Goal: Task Accomplishment & Management: Use online tool/utility

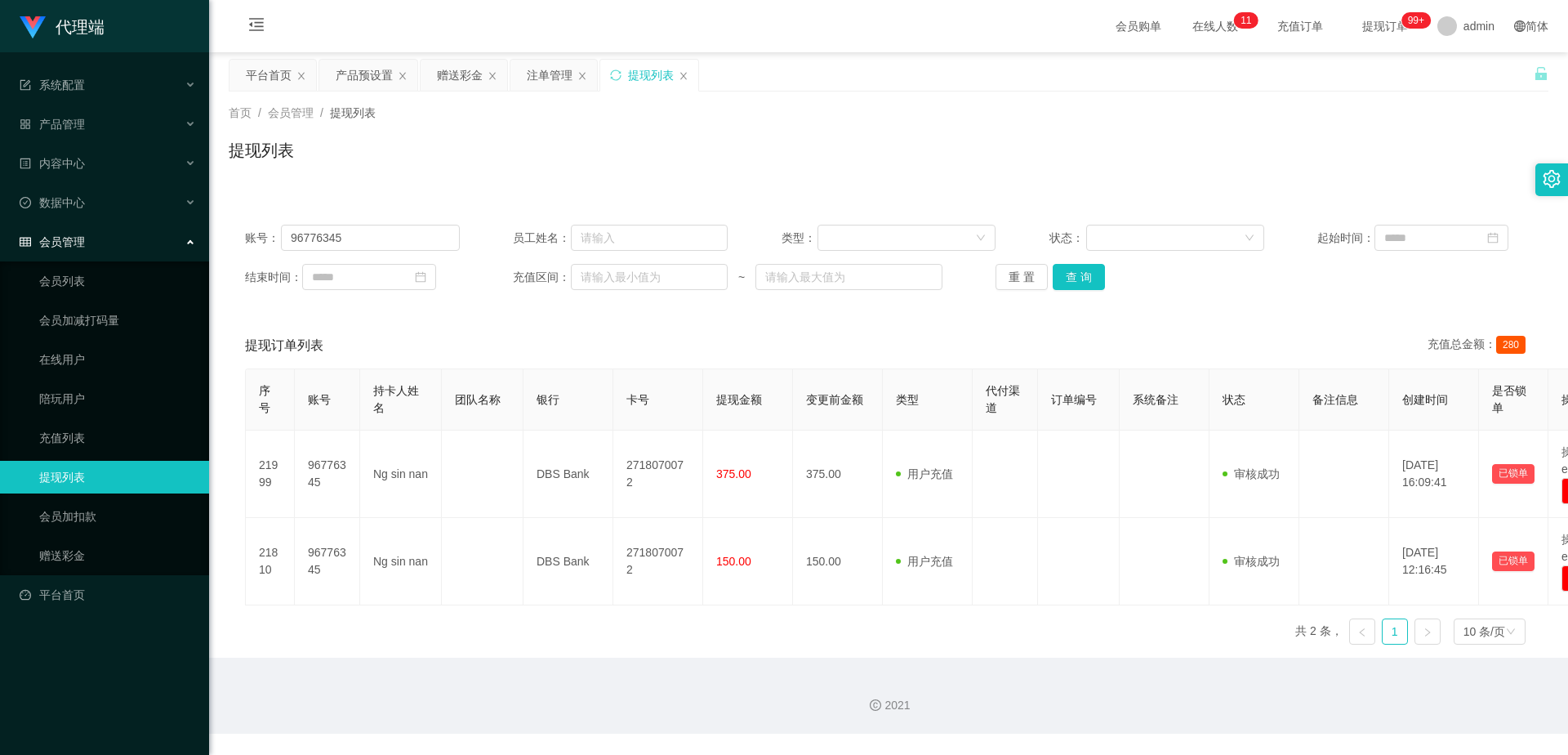
click at [351, 74] on div "产品预设置" at bounding box center [365, 75] width 57 height 31
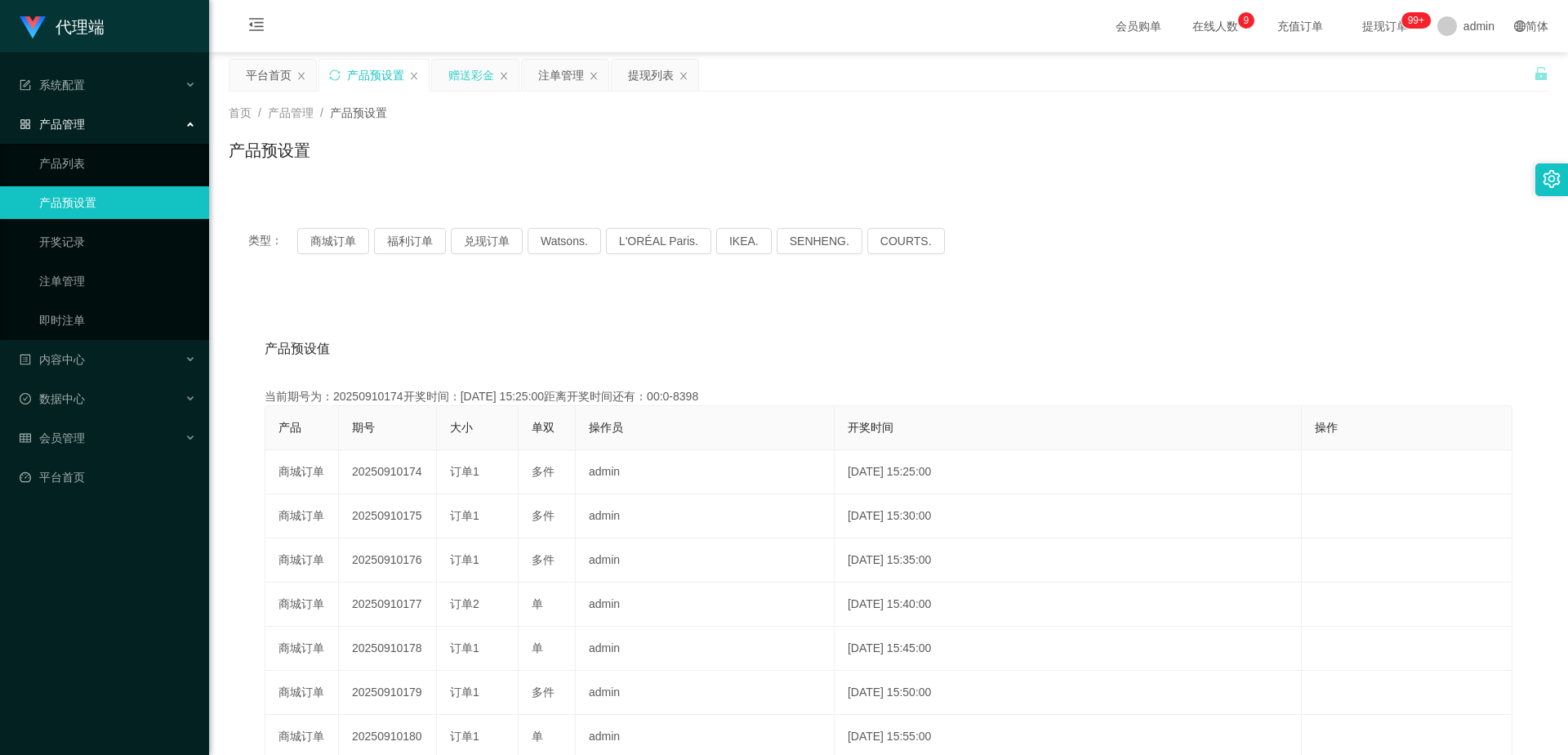
click at [461, 79] on div "赠送彩金" at bounding box center [471, 75] width 46 height 31
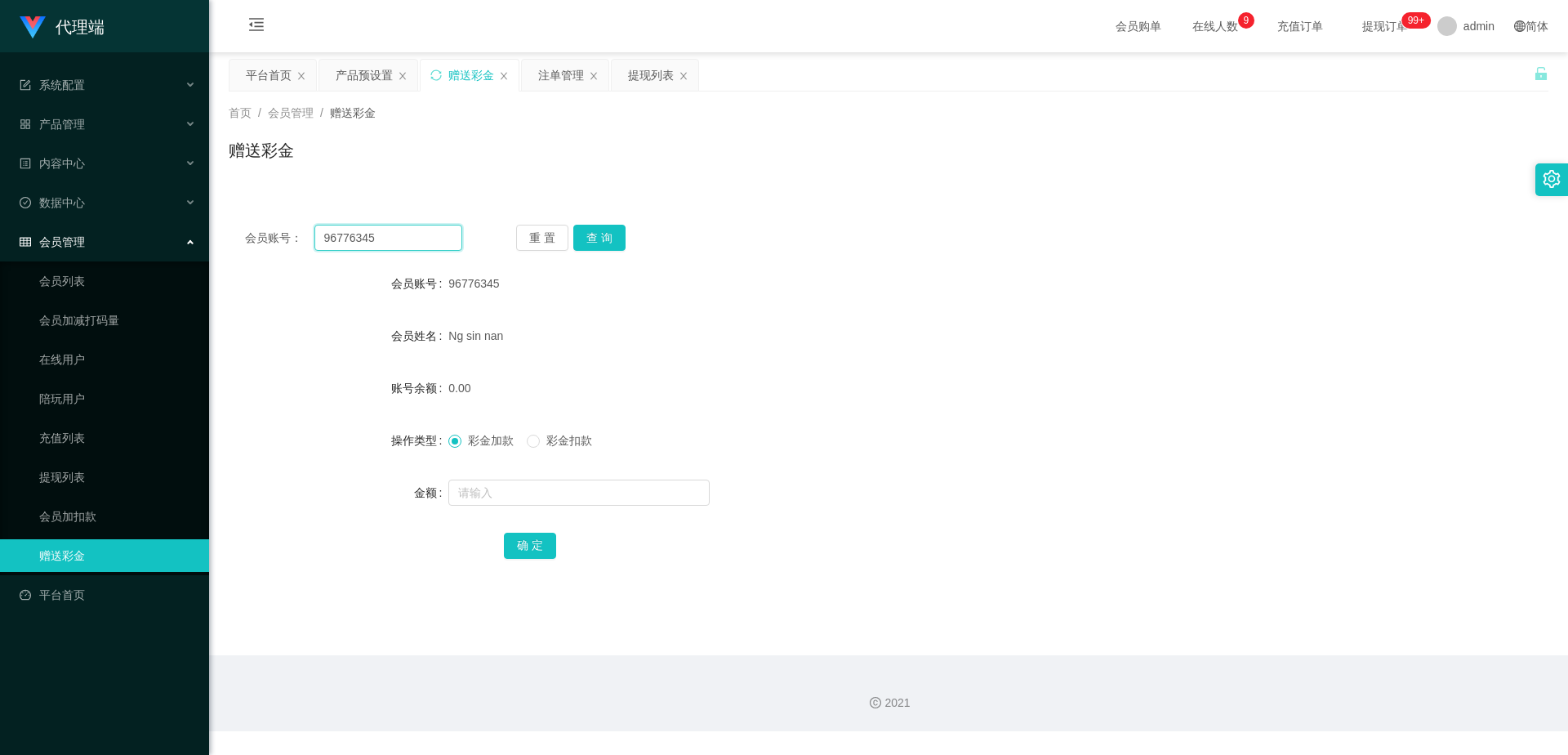
drag, startPoint x: 435, startPoint y: 238, endPoint x: 281, endPoint y: 231, distance: 154.2
click at [281, 231] on div "会员账号： 96776345" at bounding box center [353, 237] width 217 height 26
paste input "3480526"
type input "93480526"
click at [605, 246] on button "查 询" at bounding box center [600, 237] width 52 height 26
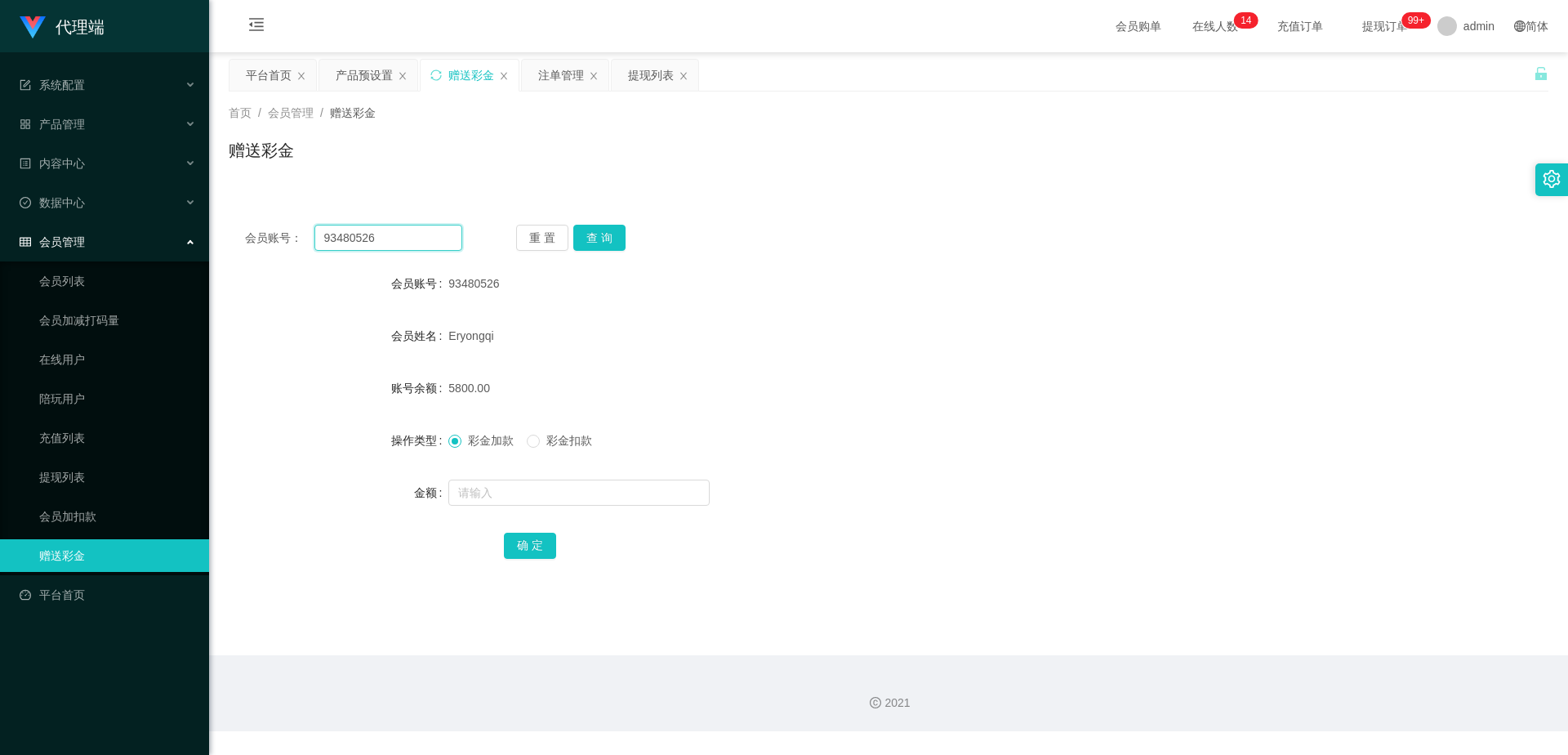
drag, startPoint x: 403, startPoint y: 238, endPoint x: 311, endPoint y: 252, distance: 93.1
click at [311, 252] on div "会员账号： 93480526 重 置 查 询 会员账号 93480526 会员姓名 [PERSON_NAME] 账号余额 5800.00 操作类型 彩金加款 …" at bounding box center [888, 402] width 1320 height 389
click at [608, 238] on button "查 询" at bounding box center [600, 237] width 52 height 26
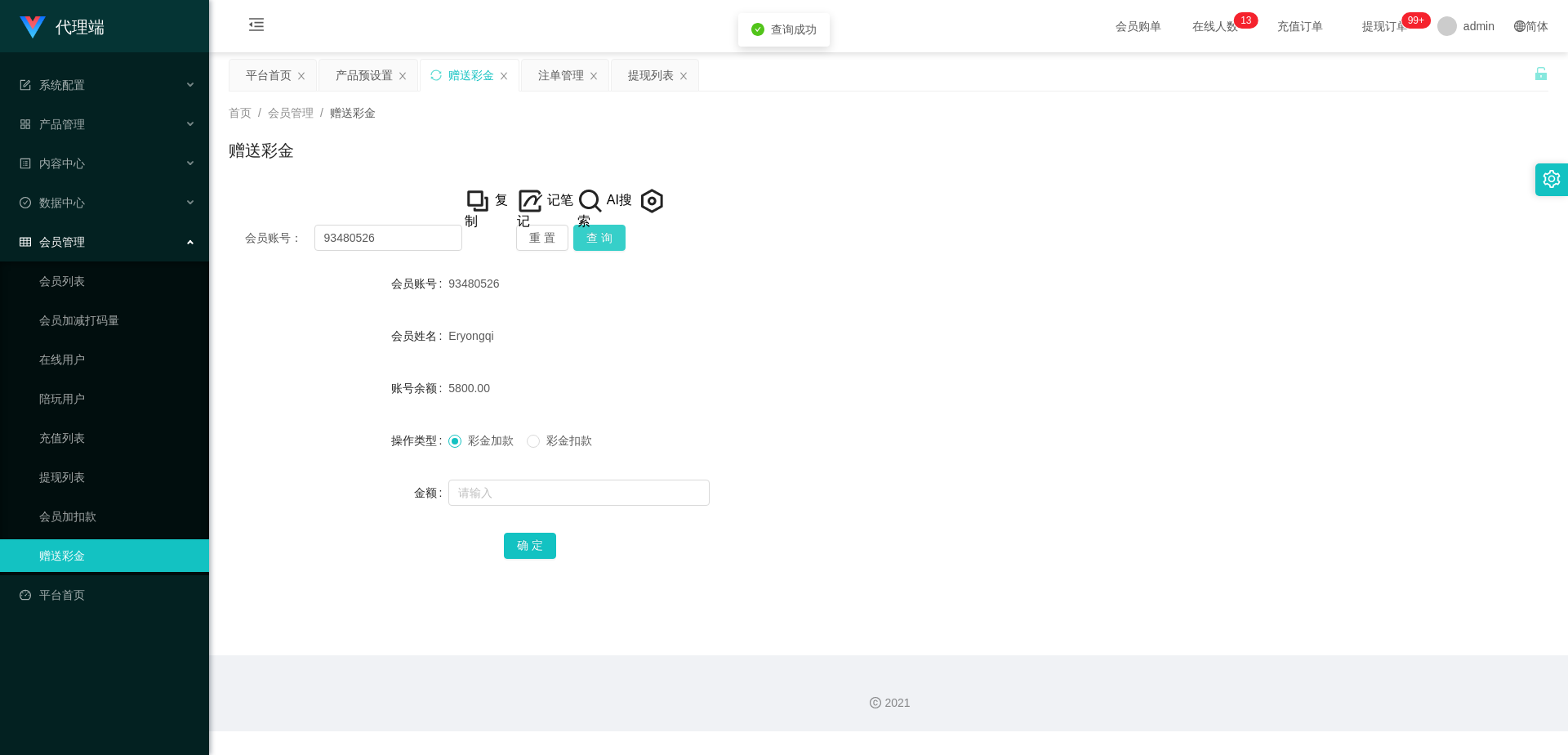
click at [608, 238] on button "查 询" at bounding box center [600, 237] width 52 height 26
click at [602, 243] on button "查 询" at bounding box center [600, 237] width 52 height 26
click at [601, 244] on button "查 询" at bounding box center [600, 237] width 52 height 26
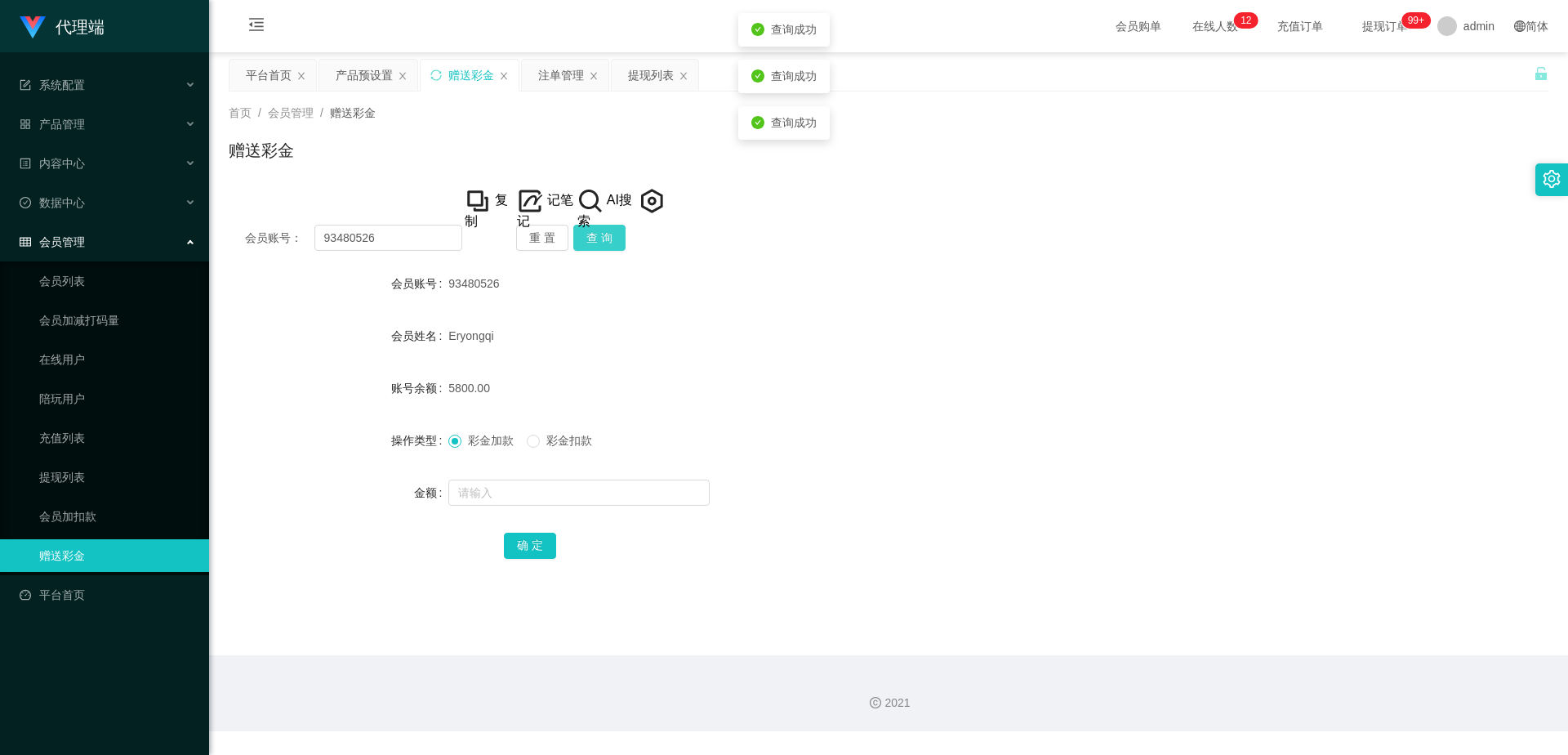
click at [601, 244] on button "查 询" at bounding box center [600, 237] width 52 height 26
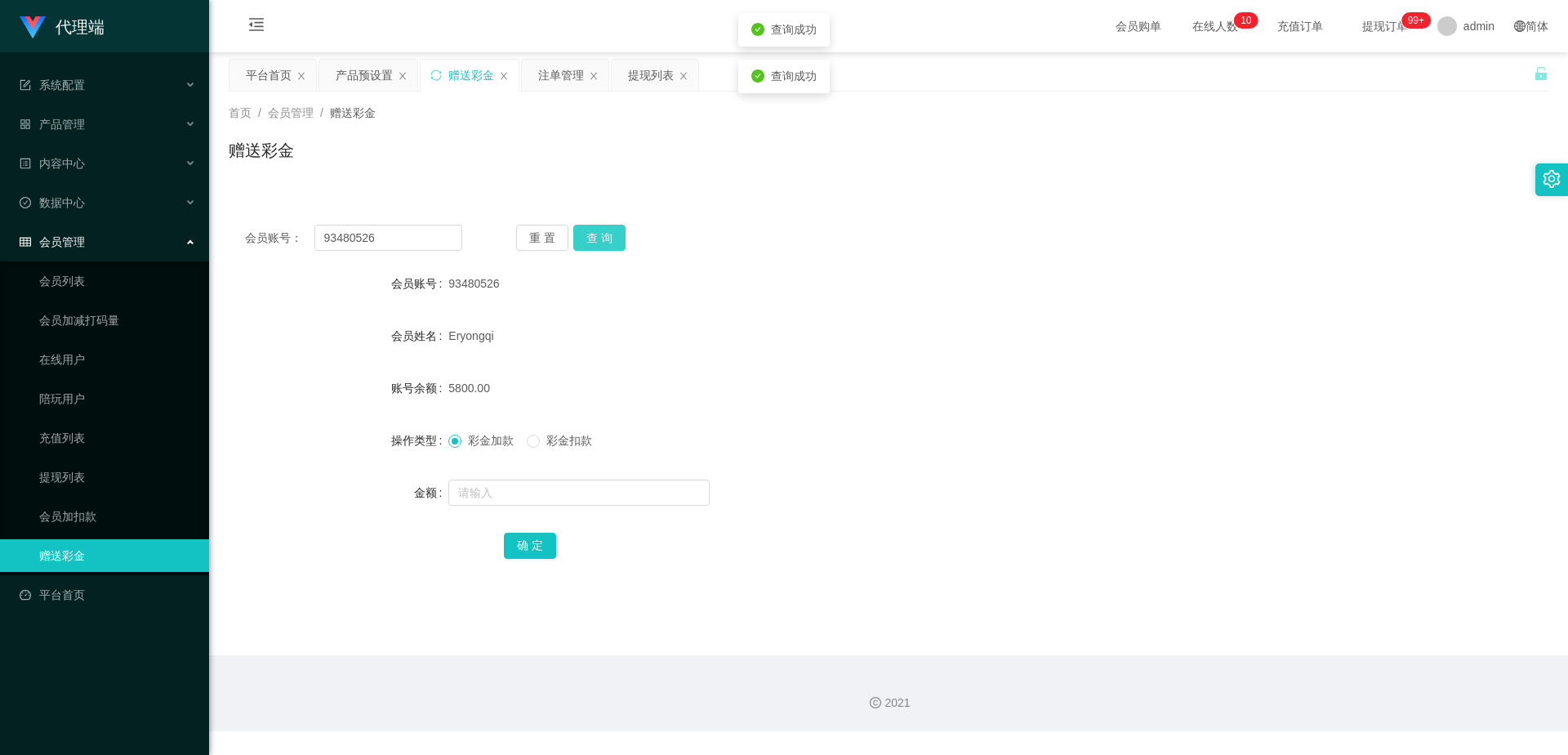
click at [601, 244] on button "查 询" at bounding box center [600, 237] width 52 height 26
click at [602, 244] on button "查 询" at bounding box center [600, 237] width 52 height 26
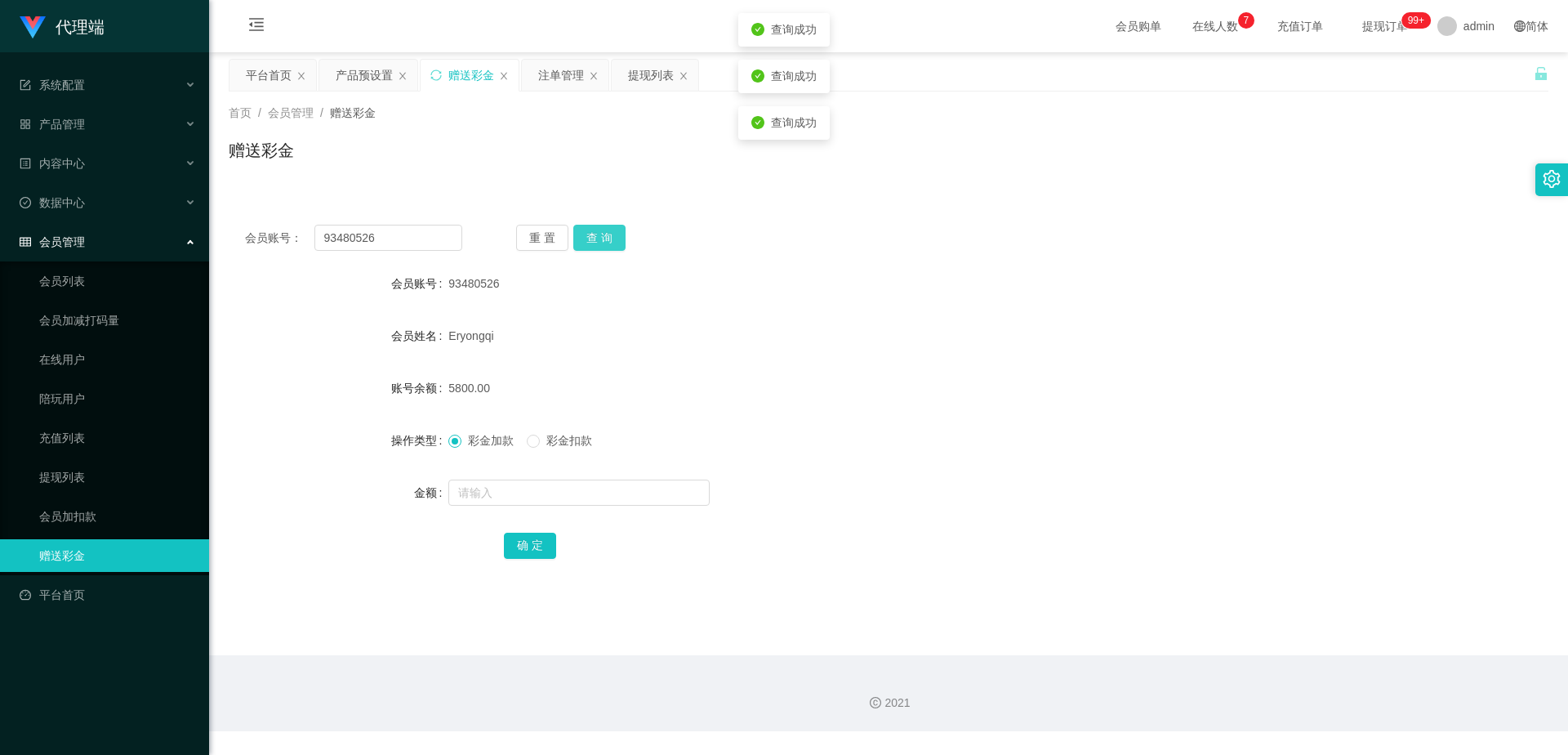
click at [602, 244] on button "查 询" at bounding box center [600, 237] width 52 height 26
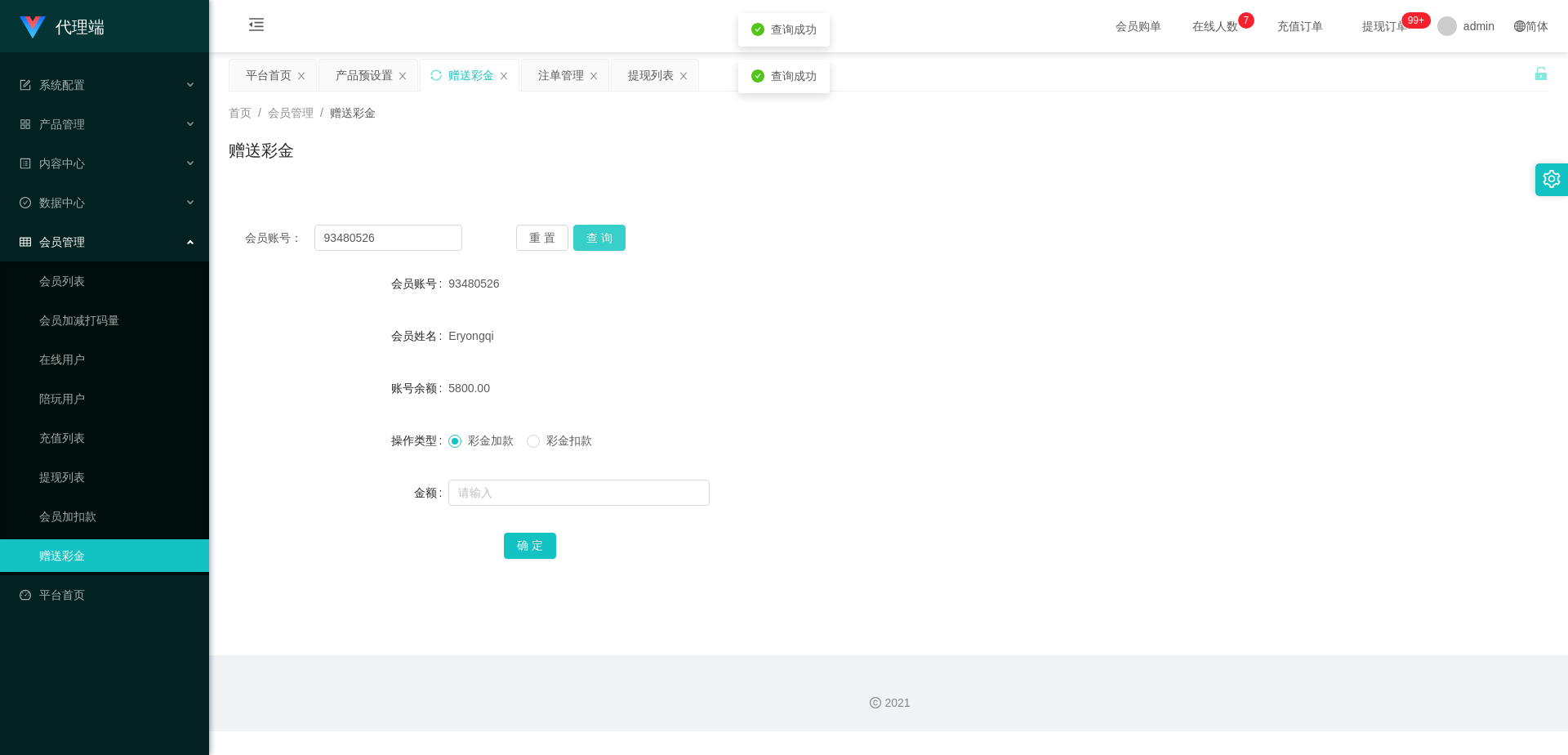
click at [602, 244] on button "查 询" at bounding box center [600, 237] width 52 height 26
drag, startPoint x: 646, startPoint y: 78, endPoint x: 655, endPoint y: 123, distance: 45.9
click at [646, 78] on div "提现列表" at bounding box center [650, 75] width 46 height 31
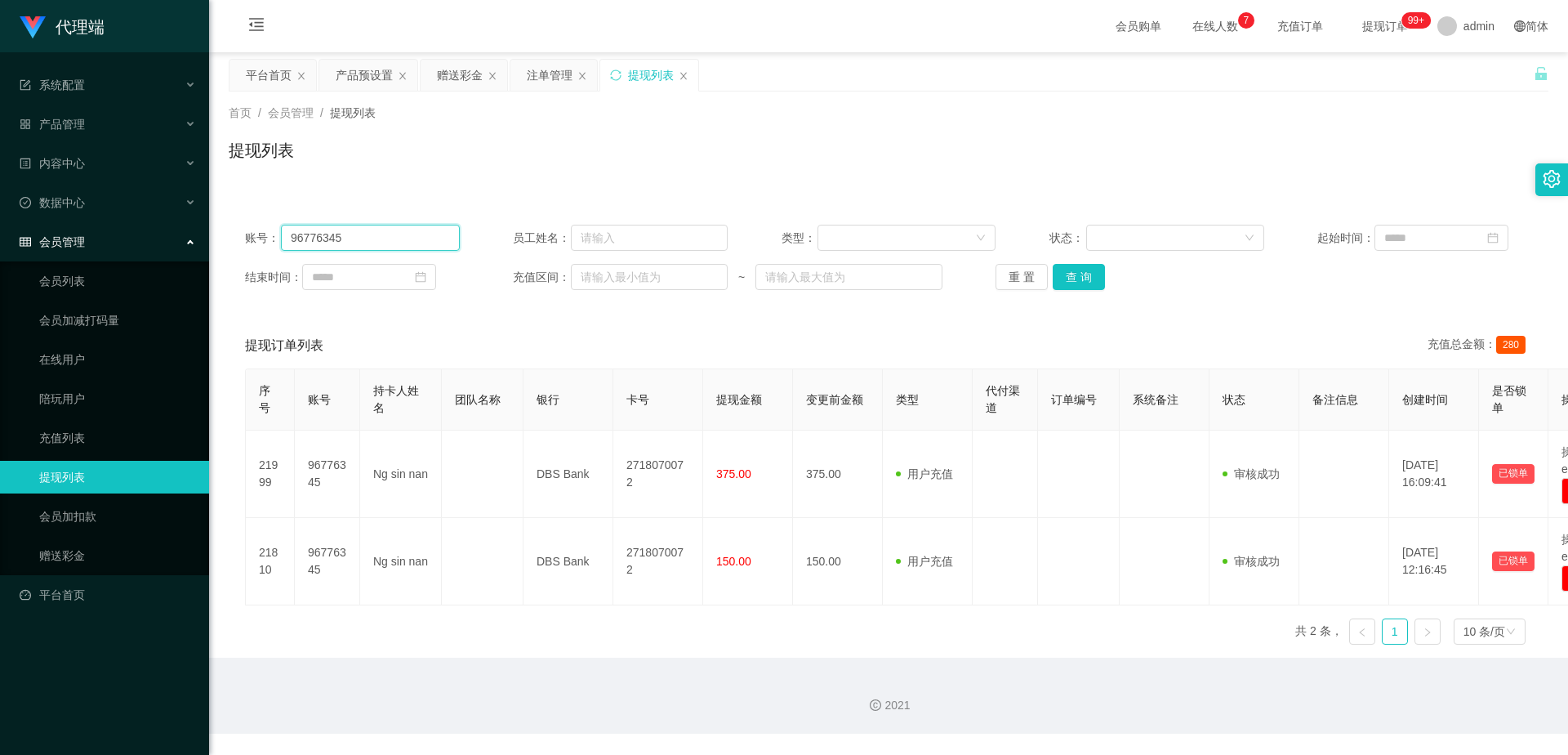
drag, startPoint x: 389, startPoint y: 239, endPoint x: 398, endPoint y: 236, distance: 9.5
click at [364, 242] on input "96776345" at bounding box center [370, 237] width 179 height 26
click at [1077, 275] on button "查 询" at bounding box center [1078, 276] width 52 height 26
drag, startPoint x: 399, startPoint y: 237, endPoint x: 289, endPoint y: 235, distance: 110.0
click at [275, 232] on div "账号： 96776345" at bounding box center [352, 237] width 214 height 26
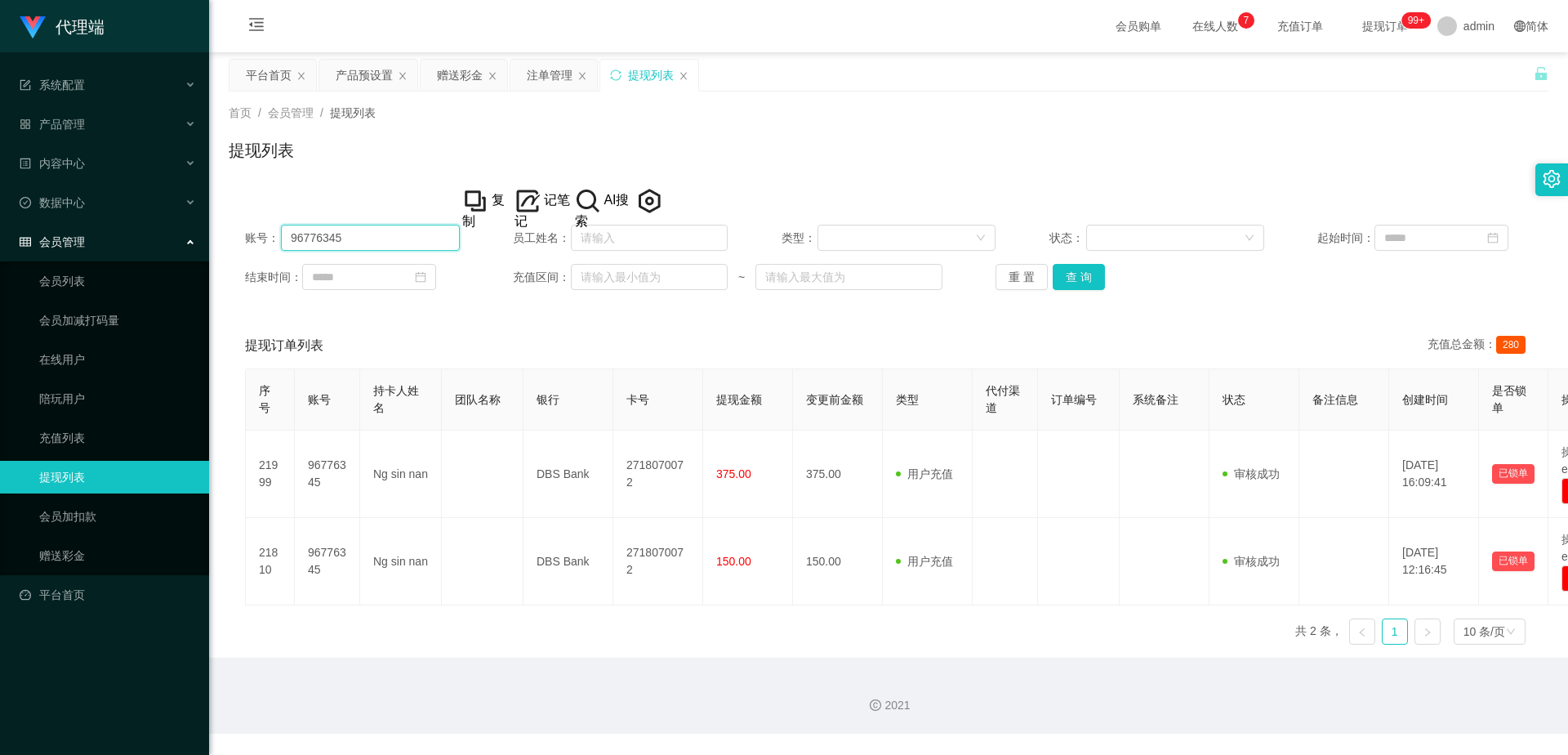
paste input "3480526"
type input "93480526"
click at [1079, 281] on button "查 询" at bounding box center [1078, 276] width 52 height 26
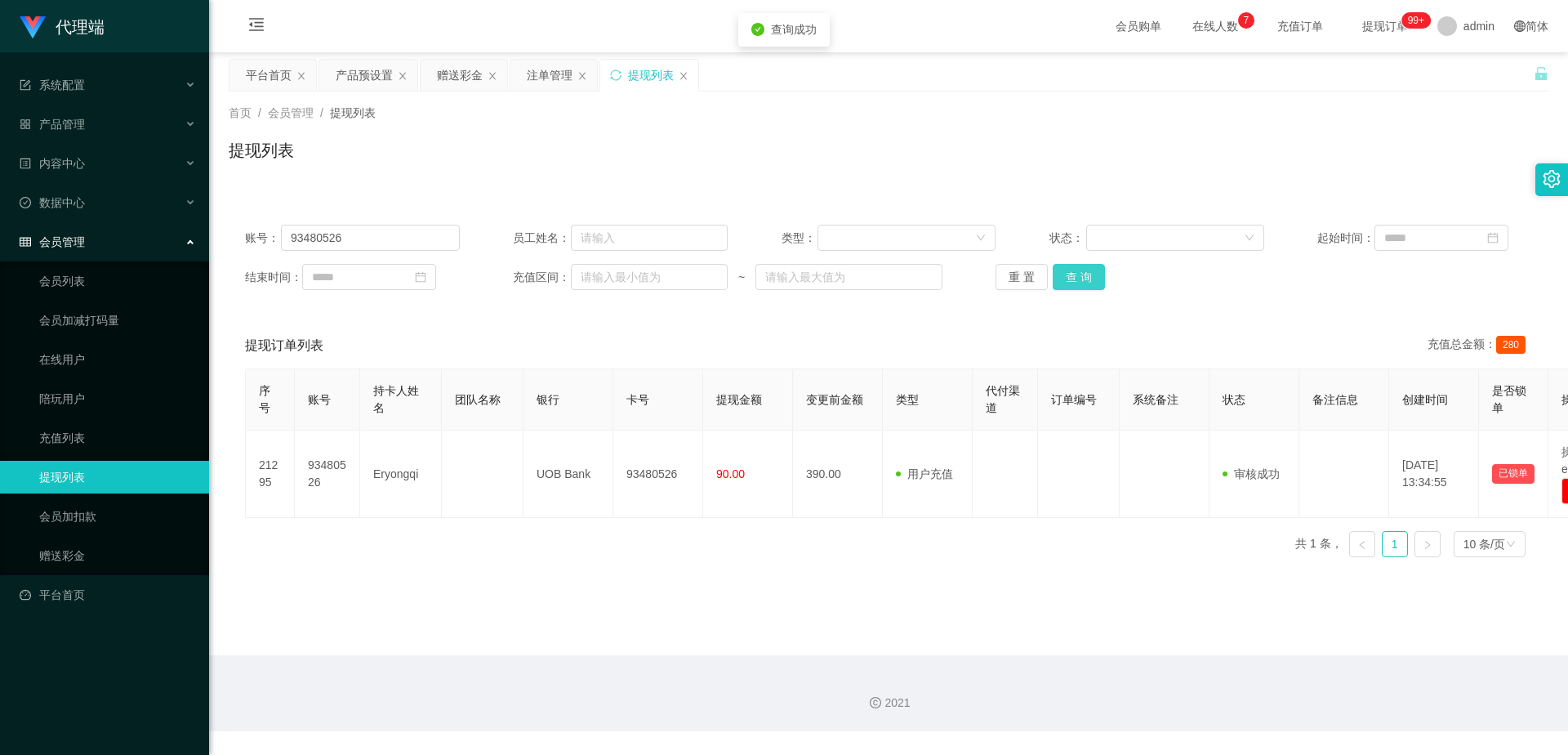
click at [1079, 281] on button "查 询" at bounding box center [1078, 276] width 52 height 26
click at [540, 78] on div "注单管理" at bounding box center [549, 75] width 46 height 31
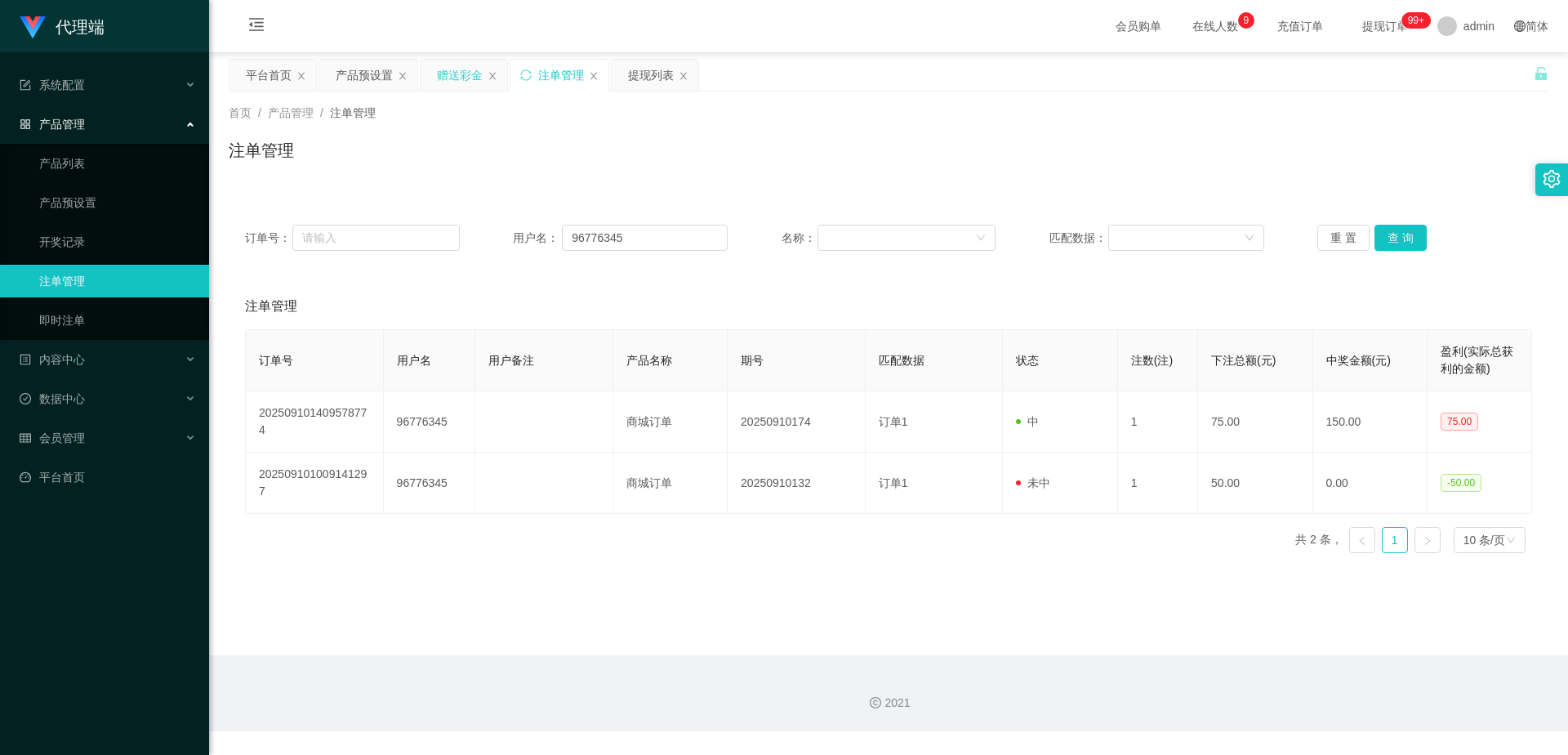
click at [457, 67] on div "赠送彩金" at bounding box center [459, 75] width 46 height 31
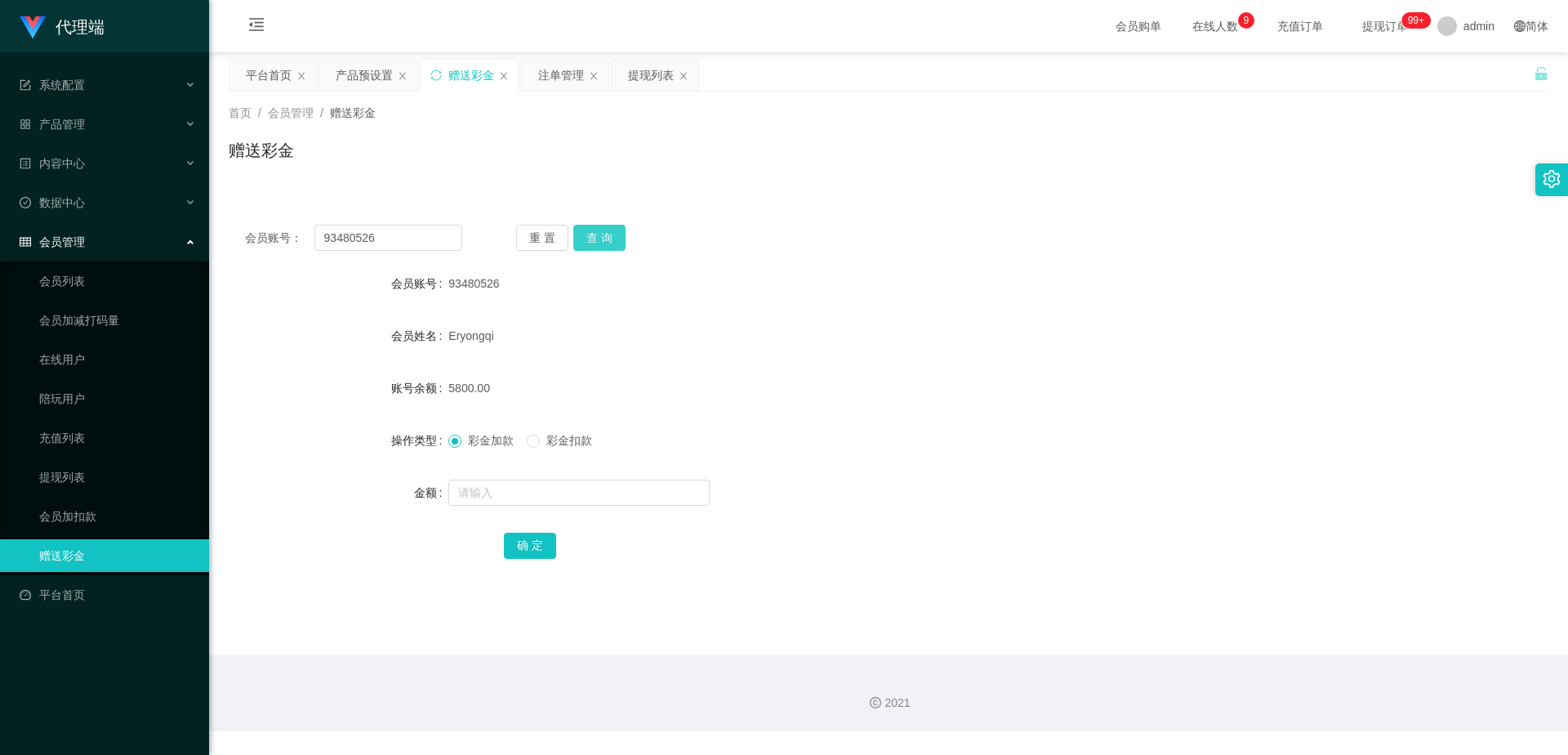
click at [612, 237] on button "查 询" at bounding box center [600, 237] width 52 height 26
click at [605, 229] on button "查 询" at bounding box center [600, 237] width 52 height 26
click at [609, 236] on button "查 询" at bounding box center [600, 237] width 52 height 26
click at [606, 244] on button "查 询" at bounding box center [600, 237] width 52 height 26
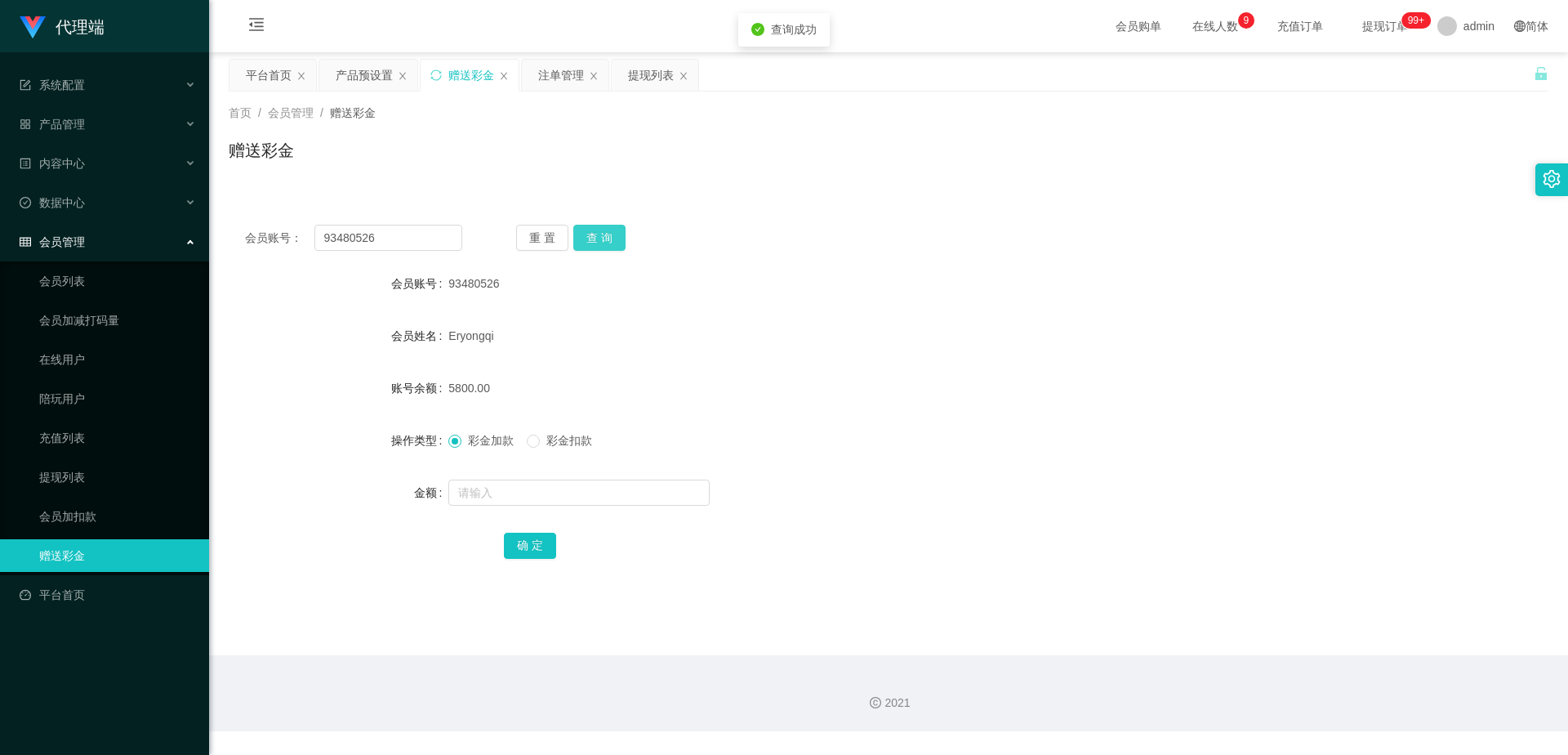
click at [606, 244] on button "查 询" at bounding box center [600, 237] width 52 height 26
click at [613, 233] on button "查 询" at bounding box center [600, 237] width 52 height 26
click at [612, 232] on button "查 询" at bounding box center [600, 237] width 52 height 26
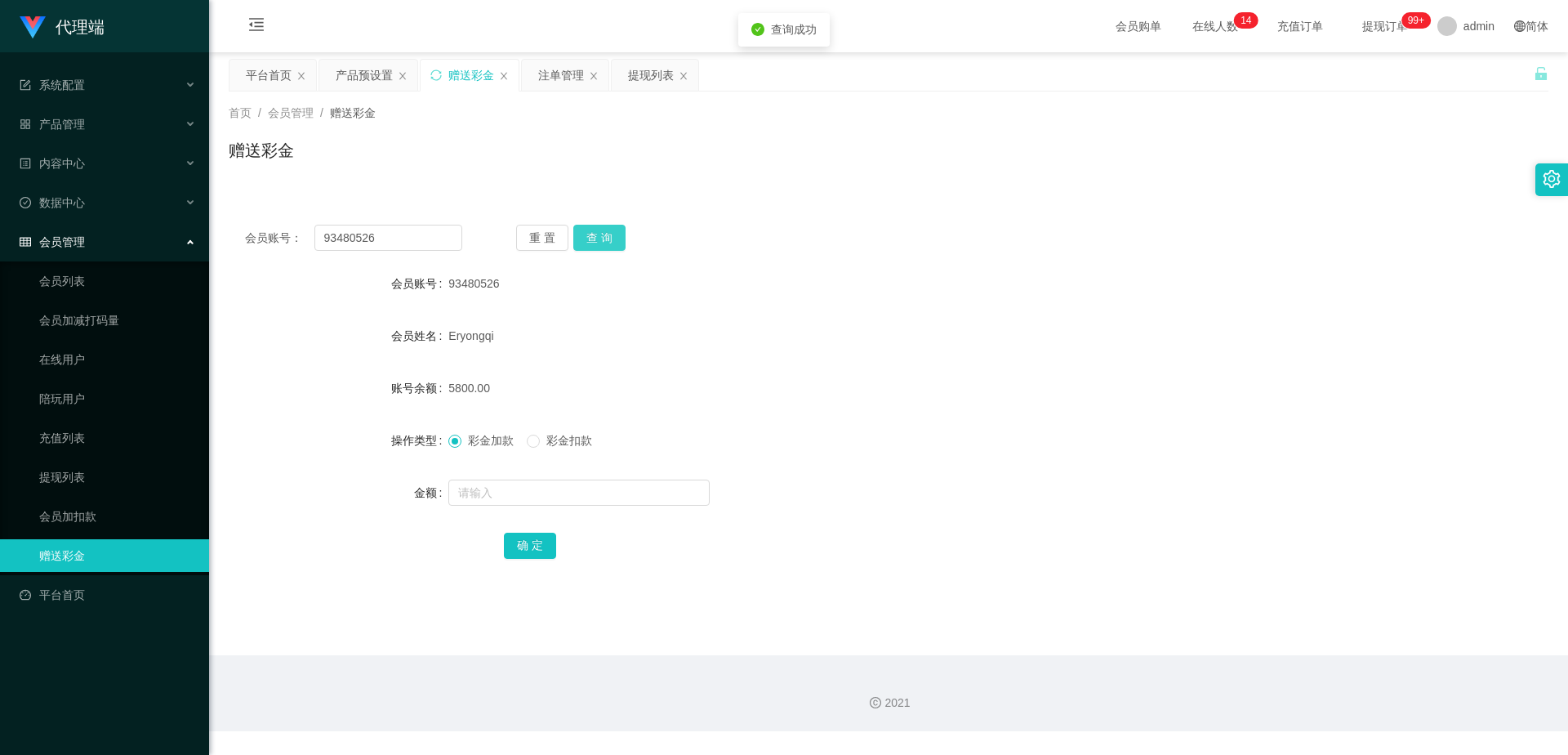
drag, startPoint x: 612, startPoint y: 232, endPoint x: 623, endPoint y: 223, distance: 14.2
click at [612, 232] on button "查 询" at bounding box center [600, 237] width 52 height 26
click at [607, 236] on button "查 询" at bounding box center [600, 237] width 52 height 26
click at [600, 231] on button "查 询" at bounding box center [600, 237] width 52 height 26
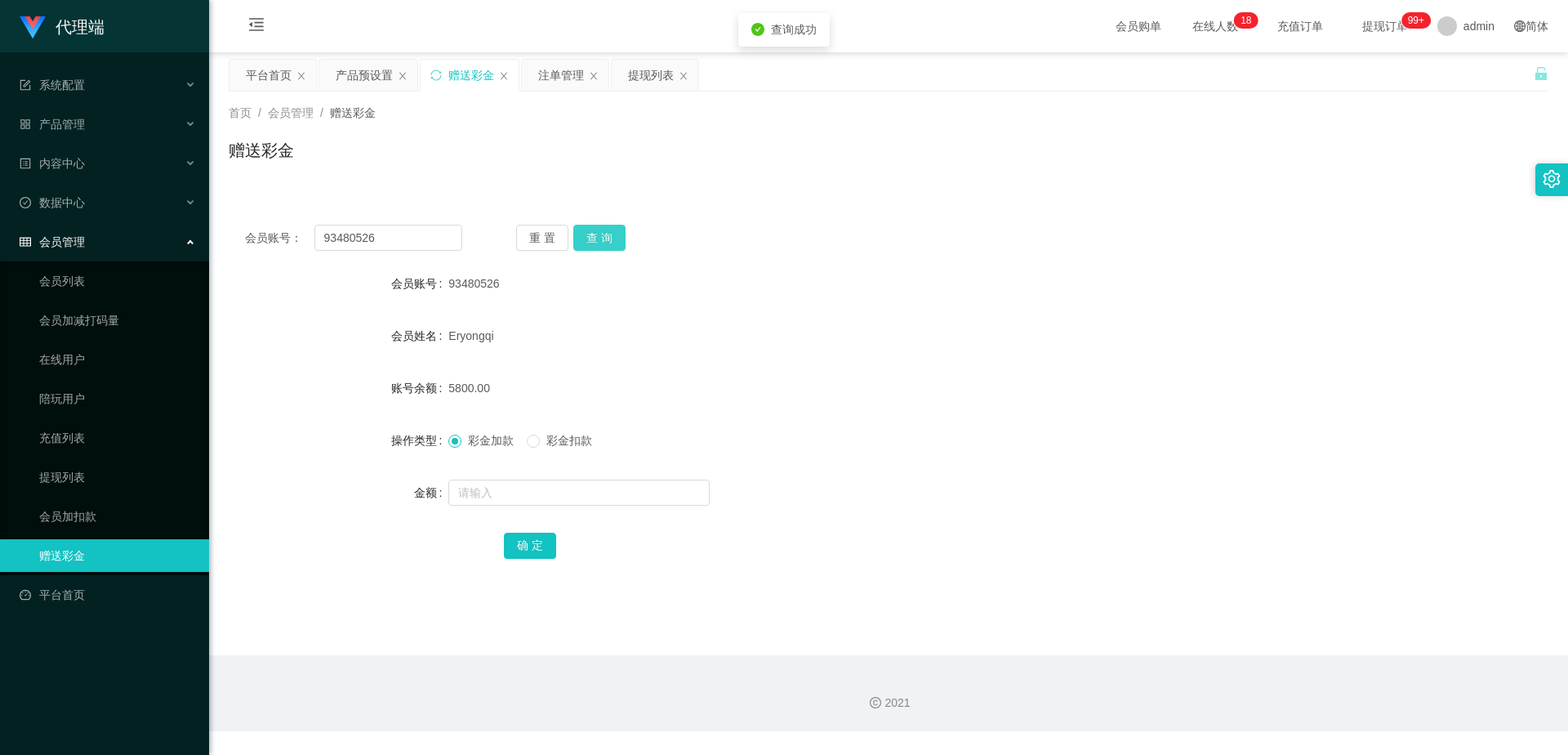
click at [600, 231] on button "查 询" at bounding box center [600, 237] width 52 height 26
click at [643, 77] on div "提现列表" at bounding box center [650, 75] width 46 height 31
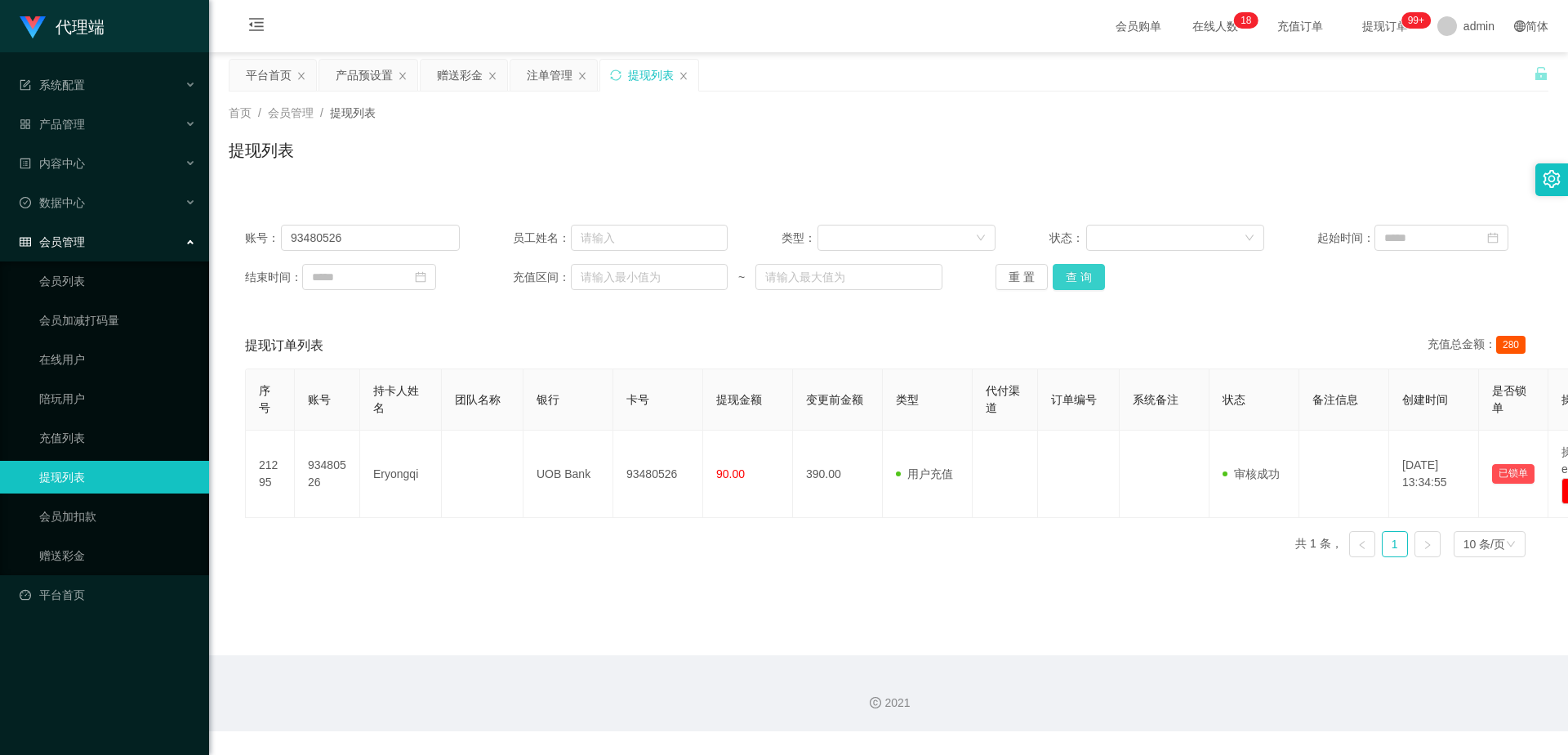
click at [1082, 280] on button "查 询" at bounding box center [1078, 276] width 52 height 26
click at [1066, 279] on button "查 询" at bounding box center [1078, 276] width 52 height 26
drag, startPoint x: 462, startPoint y: 77, endPoint x: 541, endPoint y: 216, distance: 159.9
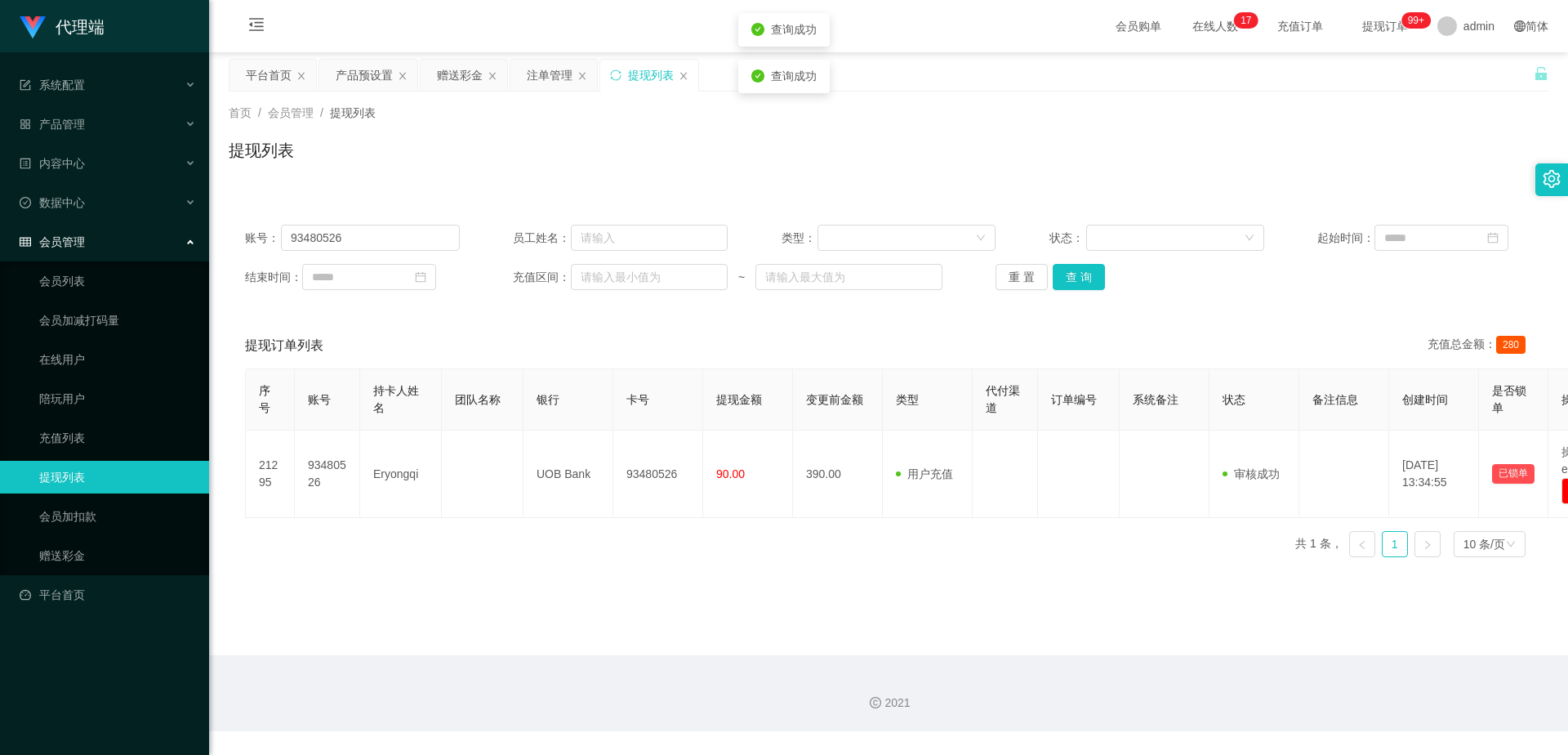
click at [462, 77] on div "赠送彩金" at bounding box center [459, 75] width 46 height 31
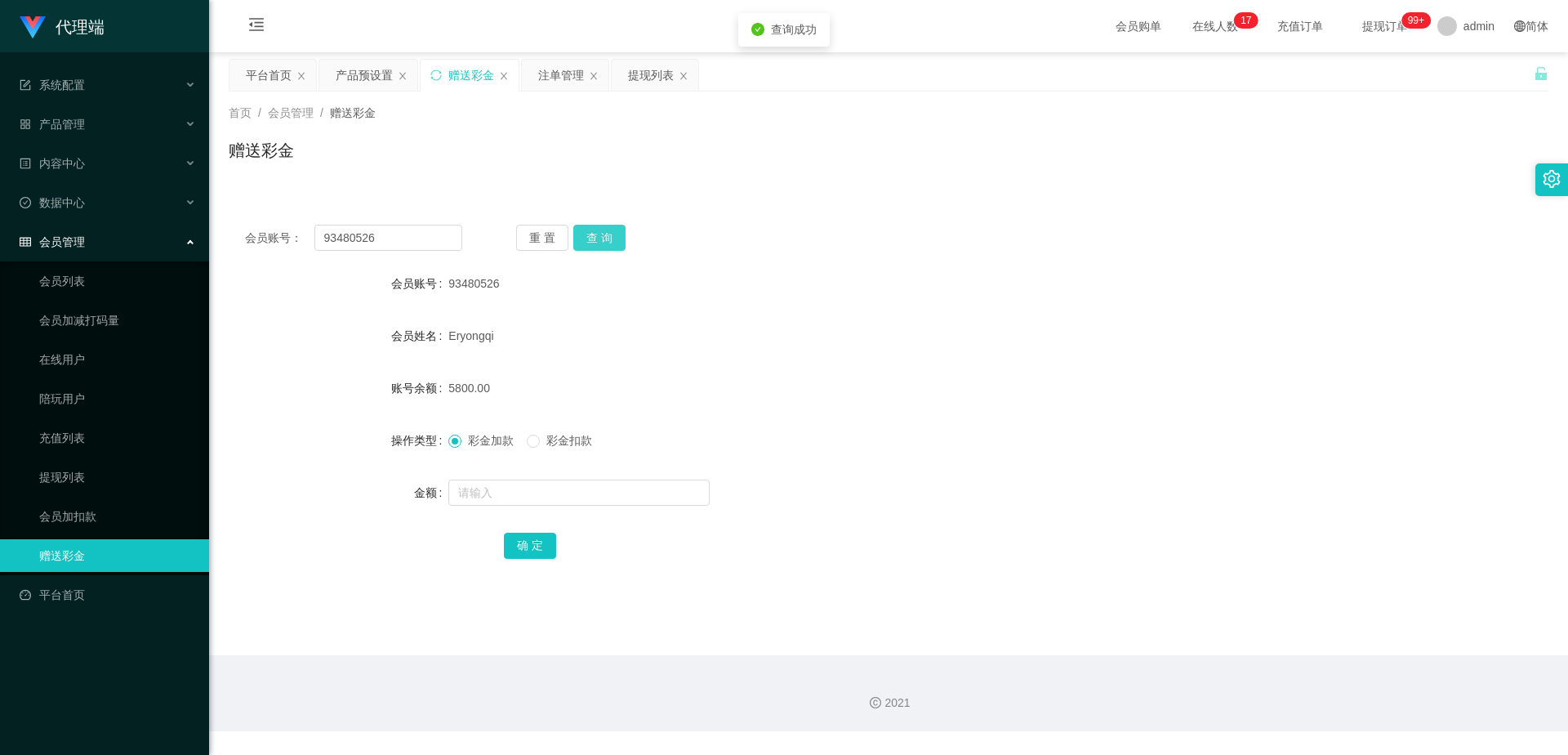
click at [603, 228] on button "查 询" at bounding box center [600, 237] width 52 height 26
click at [603, 229] on button "查 询" at bounding box center [600, 237] width 52 height 26
click at [611, 242] on button "查 询" at bounding box center [600, 237] width 52 height 26
click at [650, 76] on div "提现列表" at bounding box center [650, 75] width 46 height 31
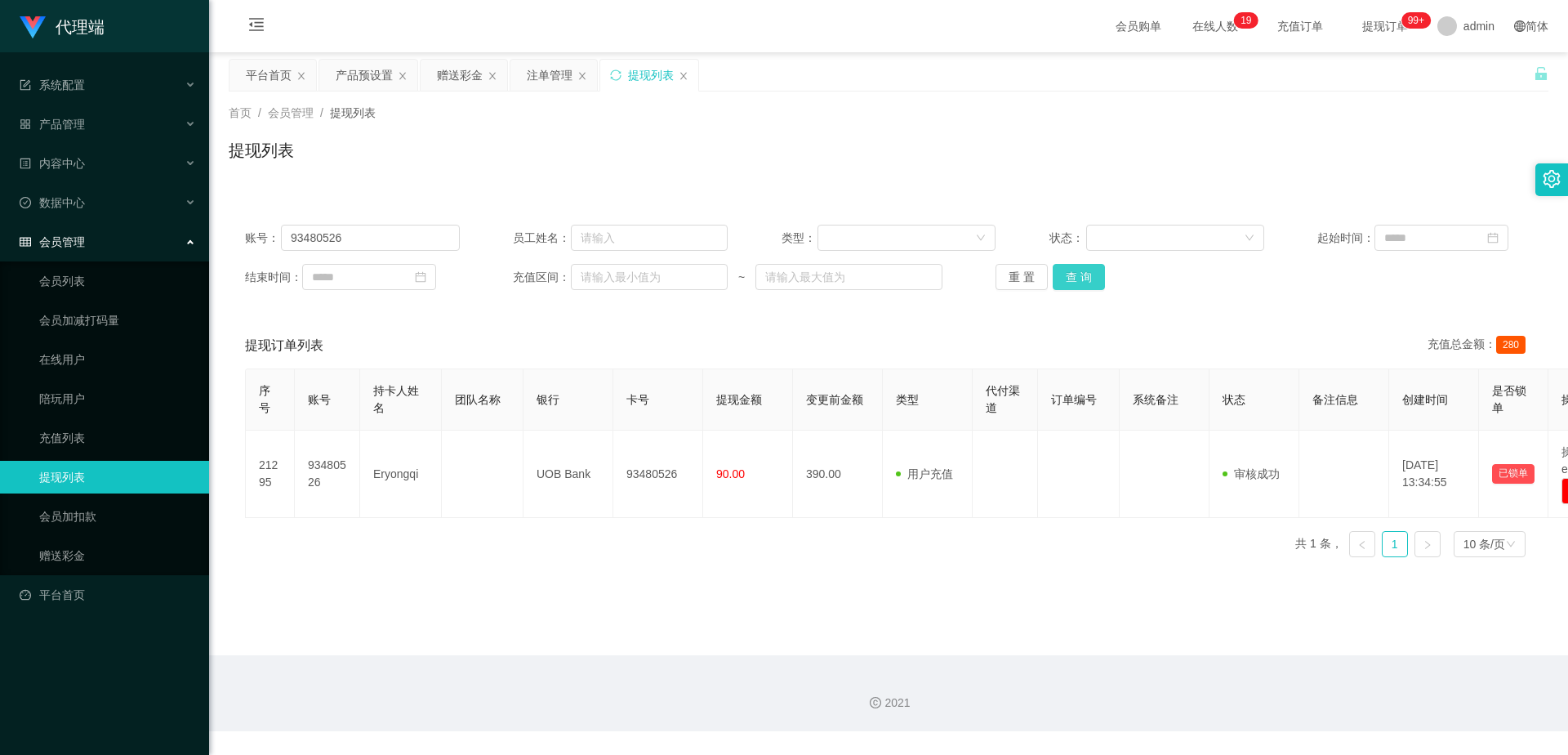
click at [1077, 278] on button "查 询" at bounding box center [1078, 276] width 52 height 26
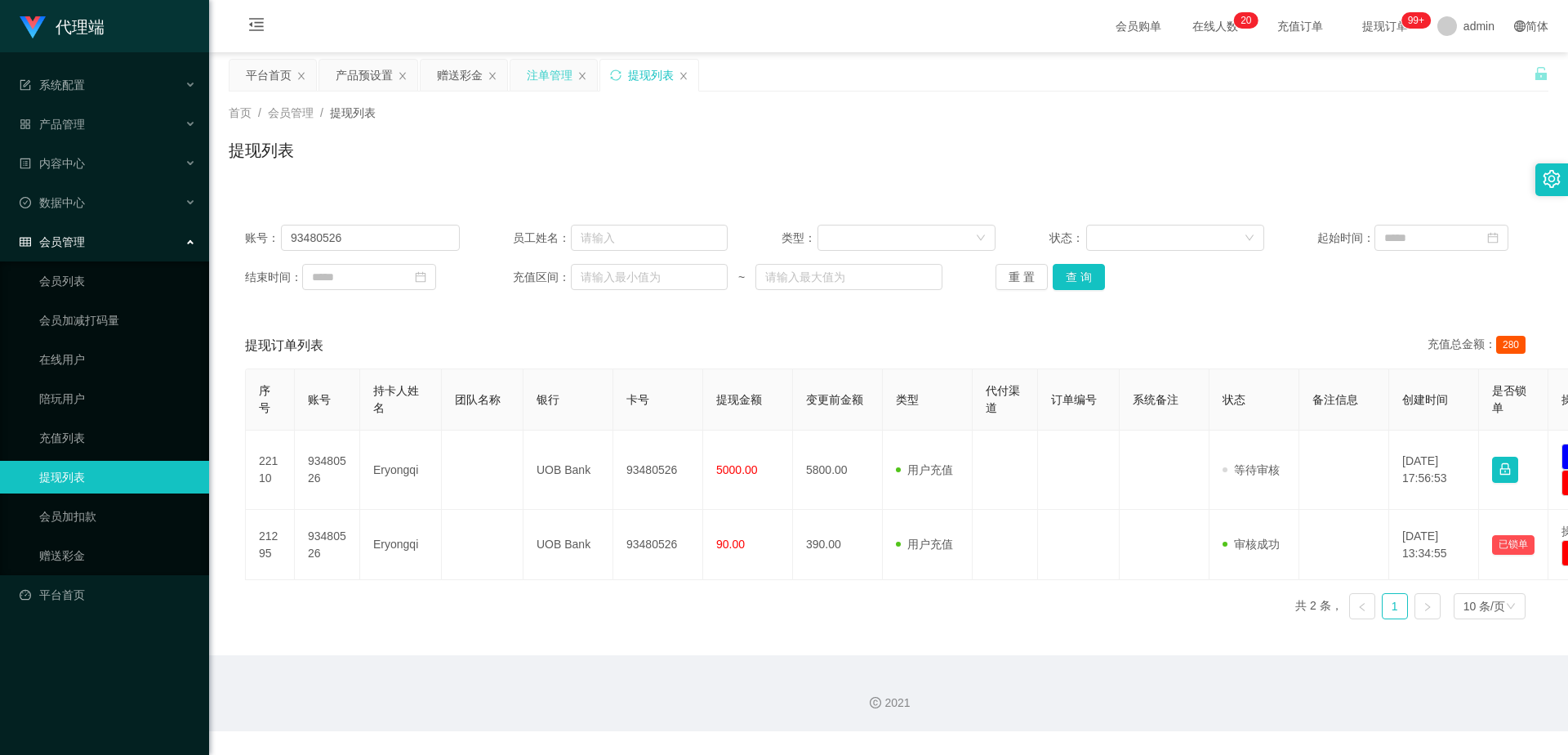
click at [529, 73] on div "注单管理" at bounding box center [549, 75] width 46 height 31
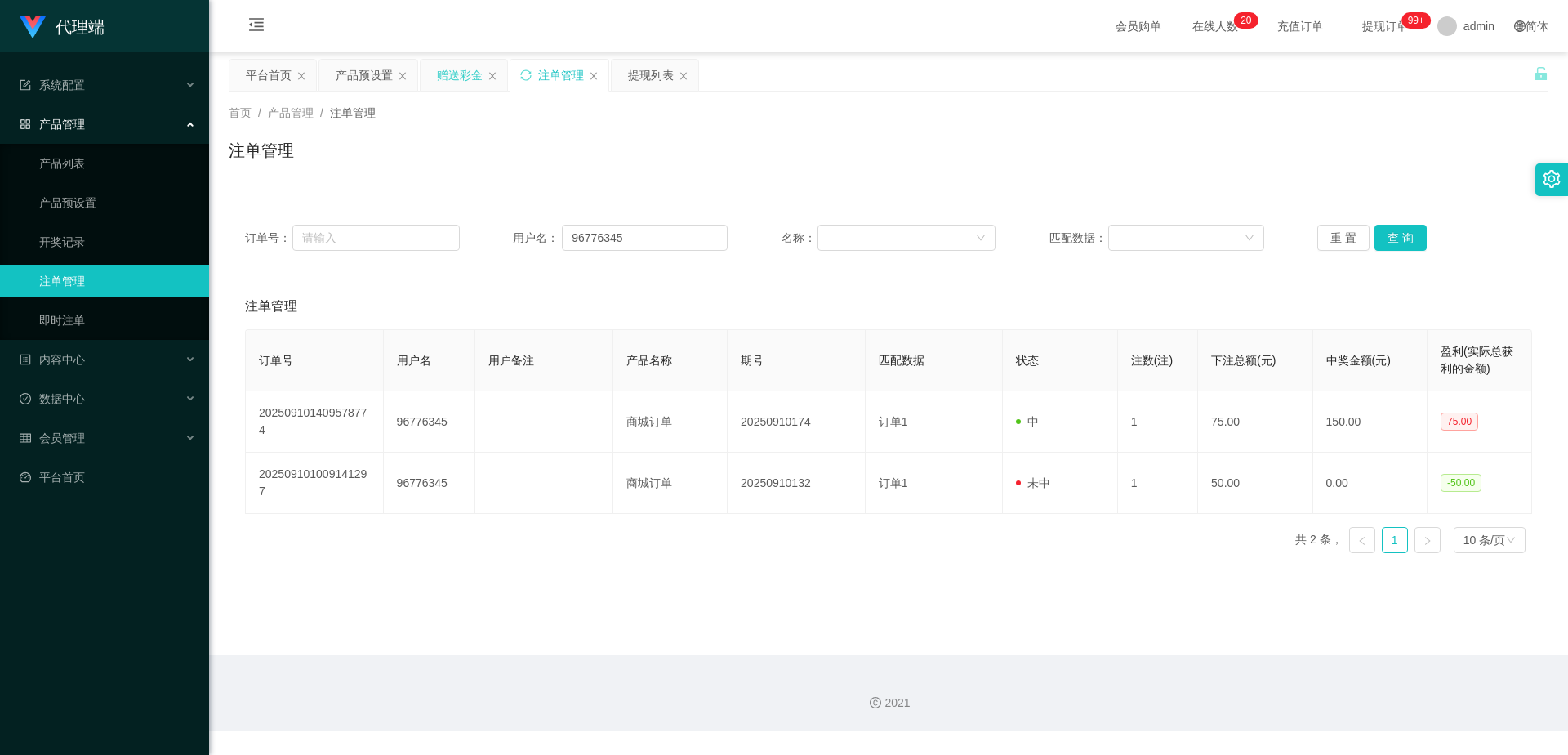
click at [457, 74] on div "赠送彩金" at bounding box center [459, 75] width 46 height 31
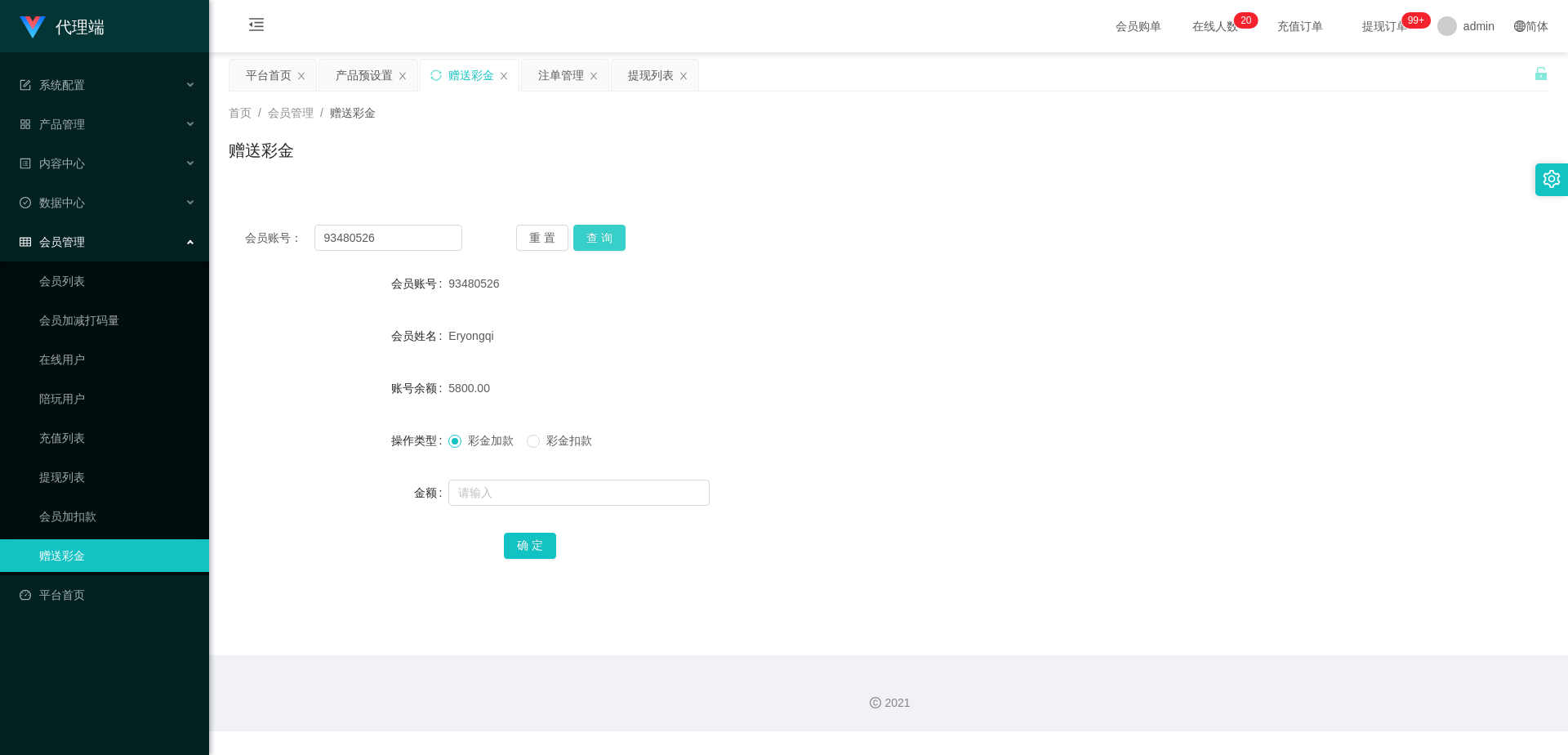
click at [608, 241] on button "查 询" at bounding box center [600, 237] width 52 height 26
click at [749, 560] on div "确 定" at bounding box center [889, 544] width 770 height 33
click at [598, 232] on button "查 询" at bounding box center [600, 237] width 52 height 26
